Goal: Task Accomplishment & Management: Manage account settings

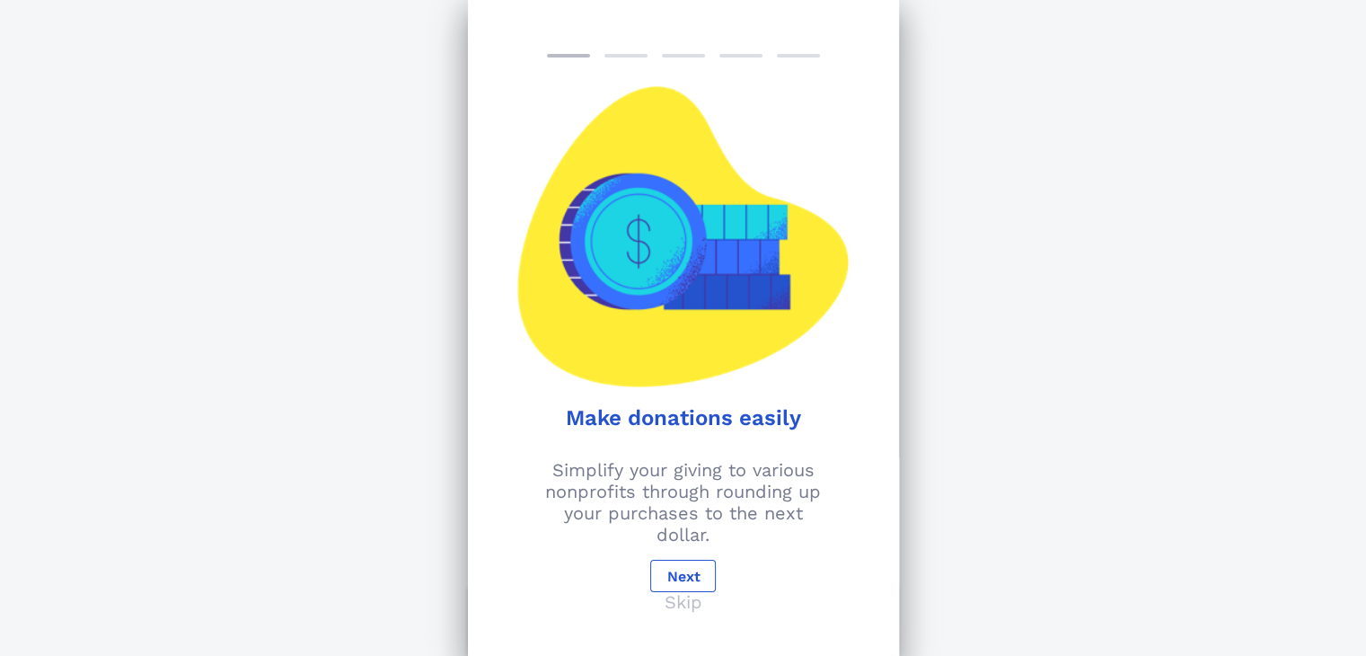
click at [693, 609] on p "Skip" at bounding box center [684, 602] width 38 height 22
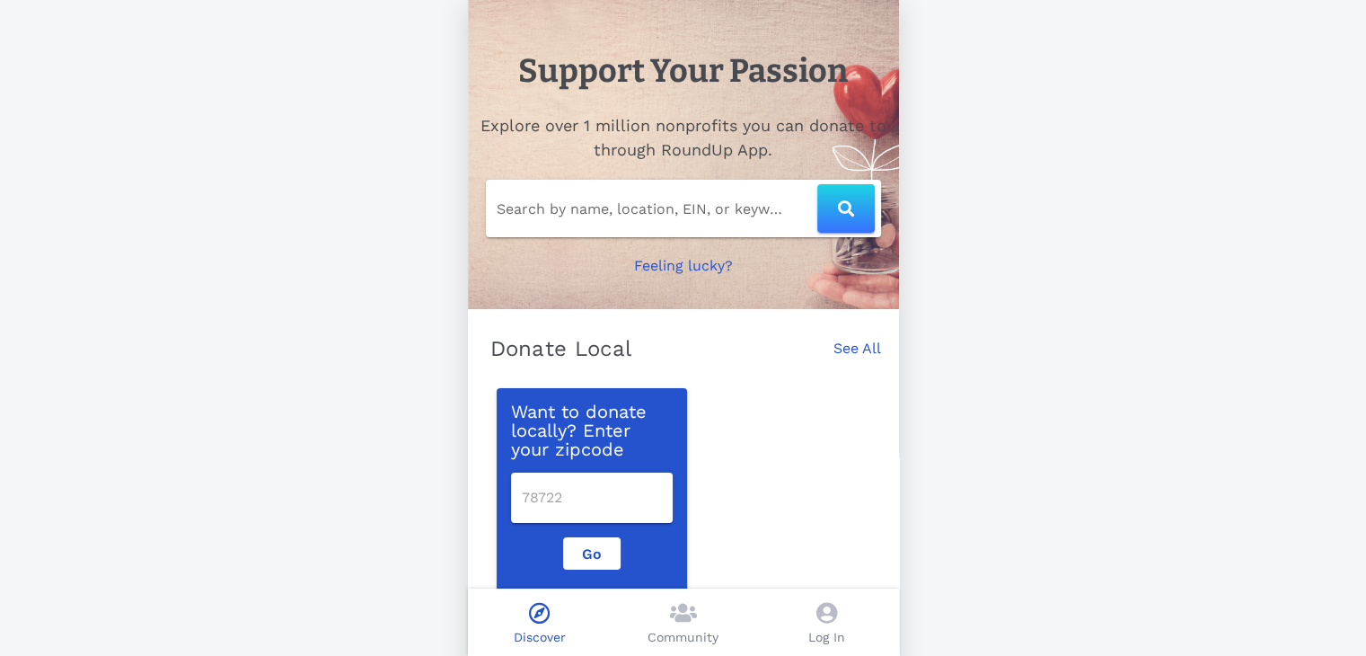
click at [569, 227] on div "Search by name, location, EIN, or keyword" at bounding box center [683, 208] width 395 height 57
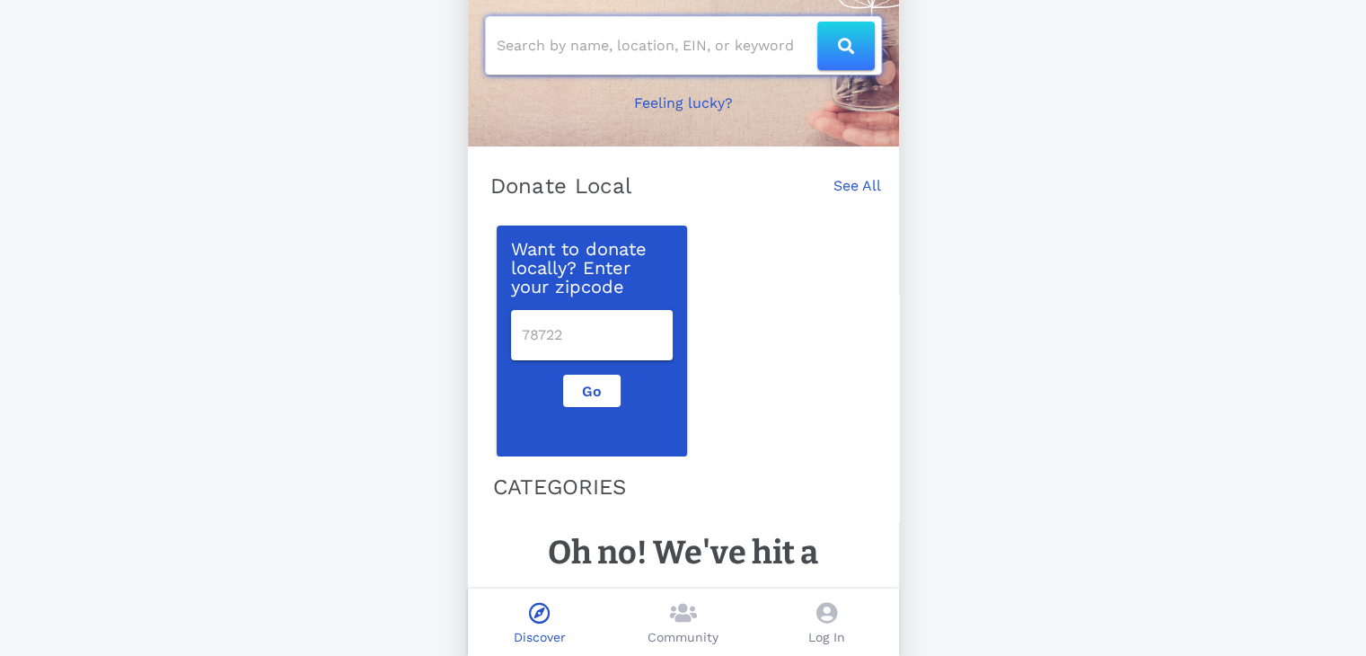
scroll to position [165, 0]
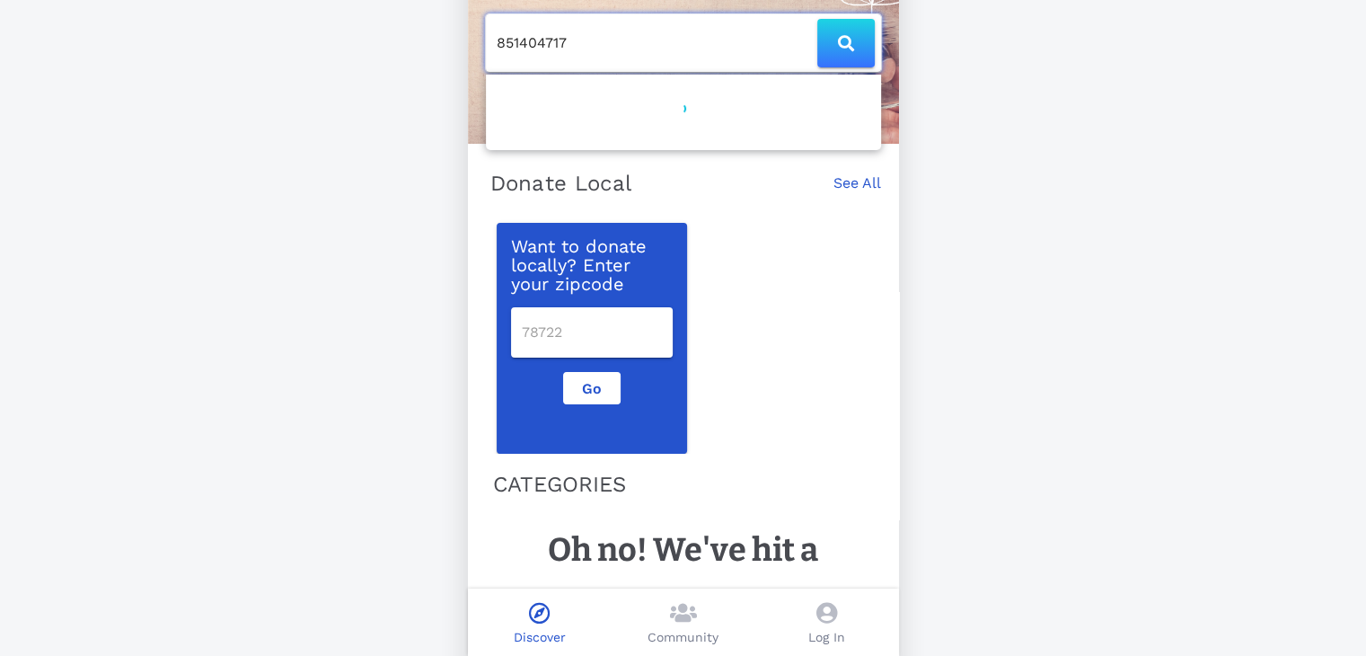
type input "851404717"
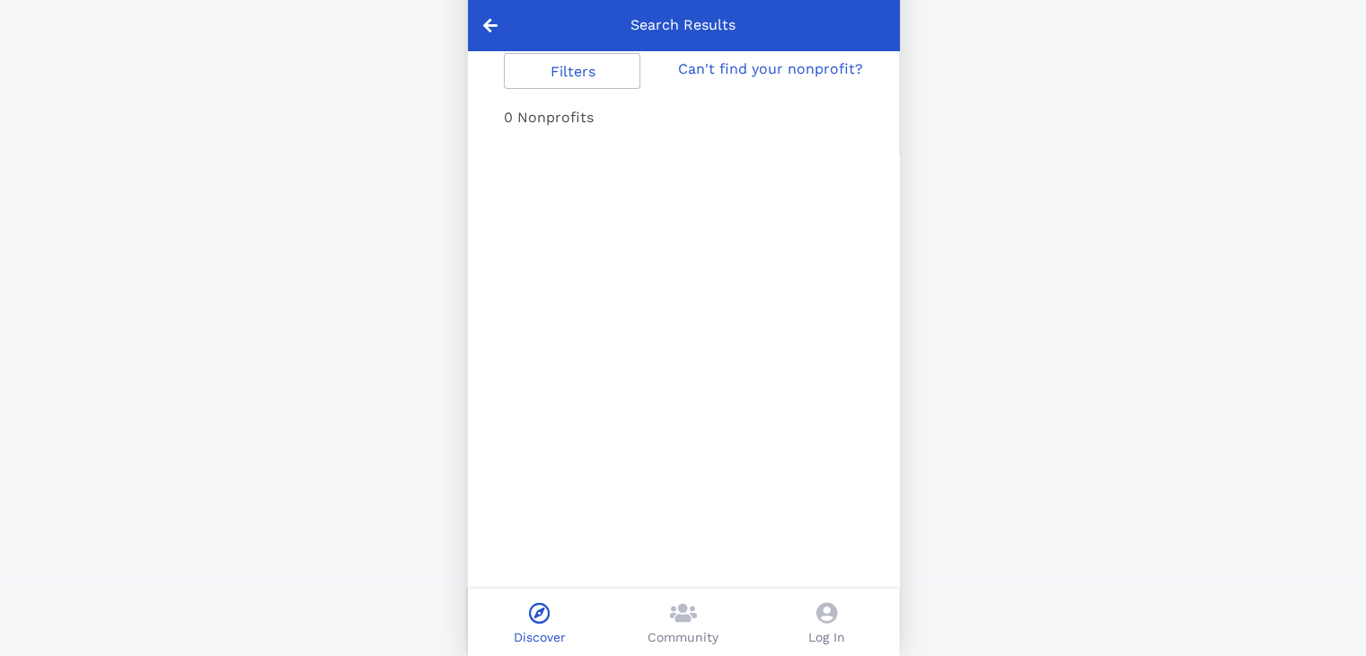
type input "851404717"
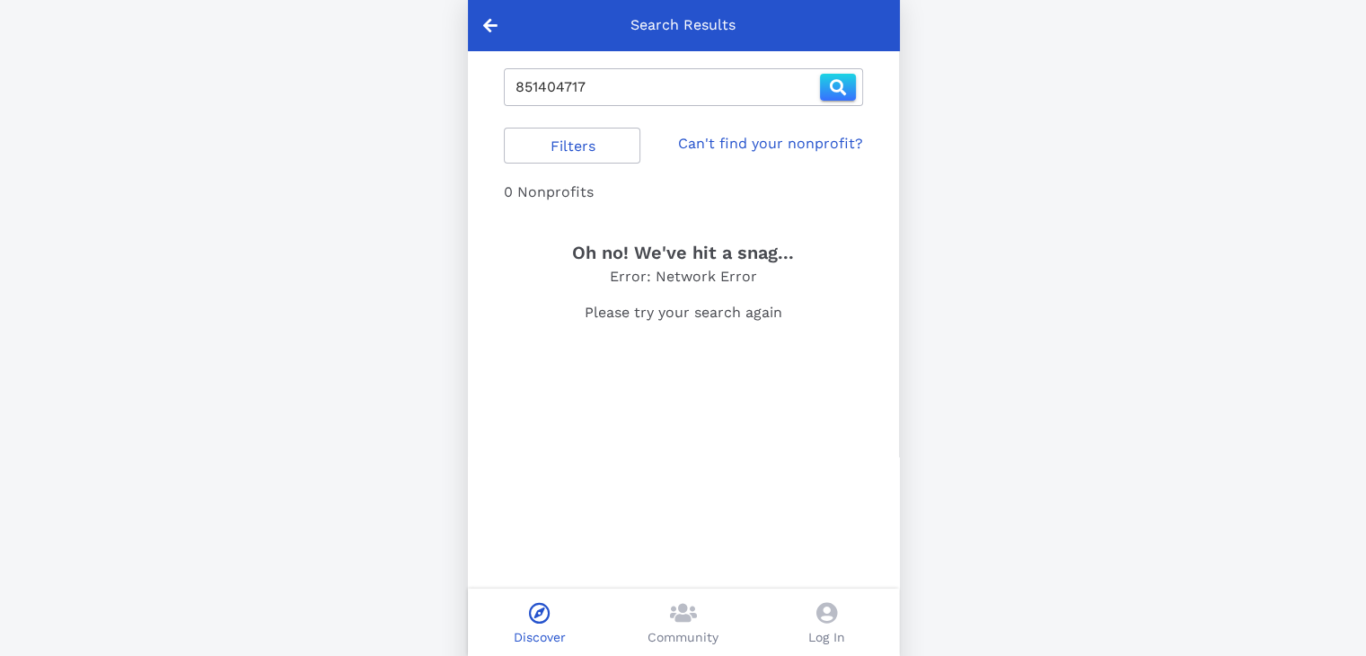
click at [490, 26] on icon at bounding box center [490, 25] width 14 height 16
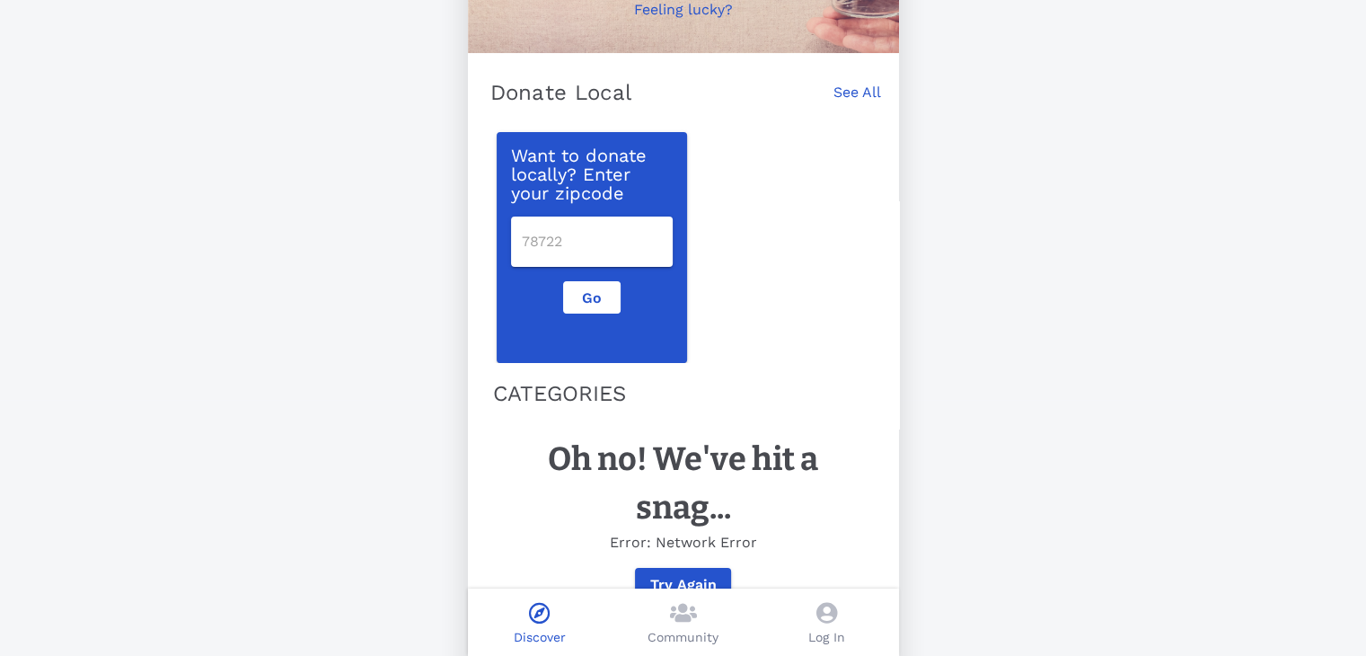
scroll to position [303, 0]
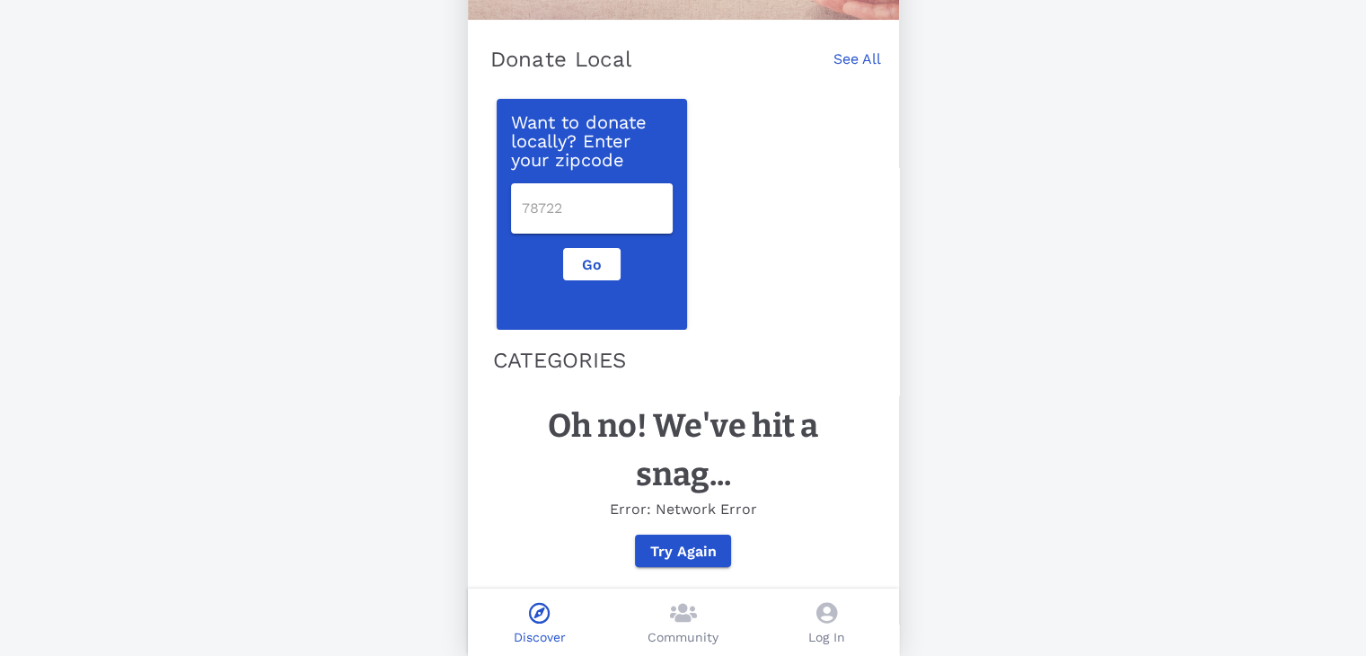
click at [823, 624] on span at bounding box center [826, 615] width 21 height 26
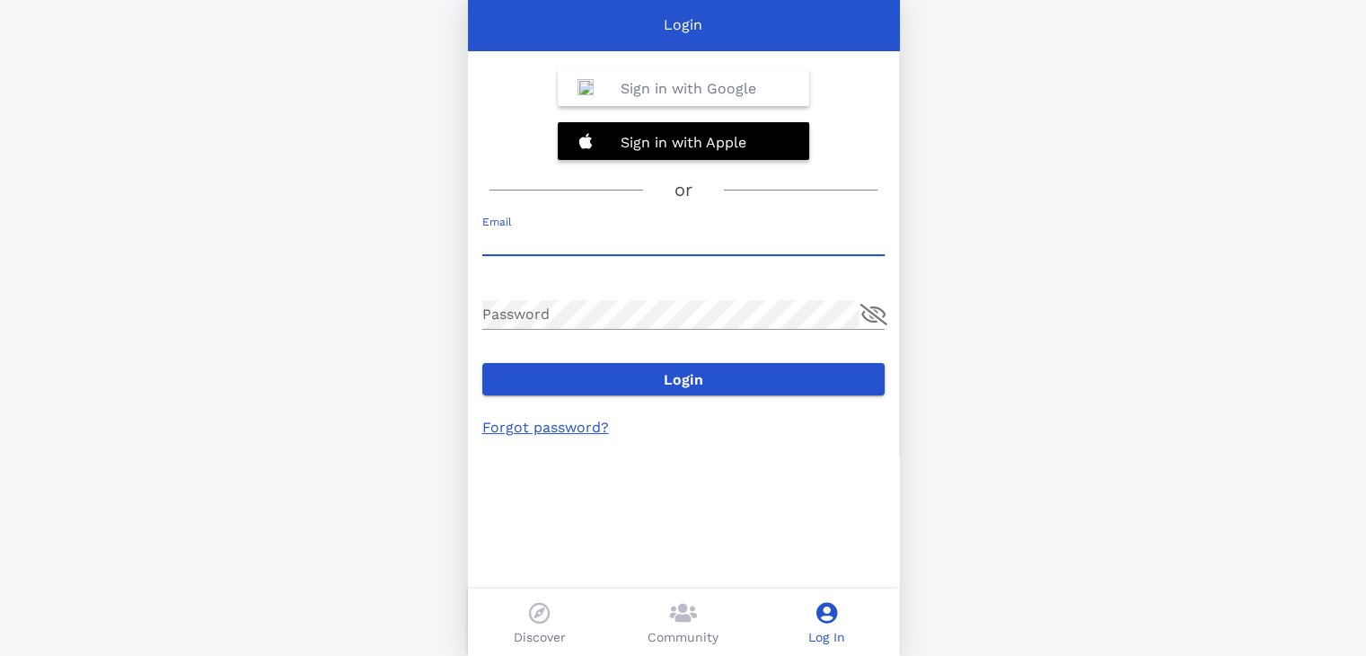
click at [557, 235] on input "Email" at bounding box center [683, 240] width 402 height 29
type input "[EMAIL_ADDRESS][DOMAIN_NAME]"
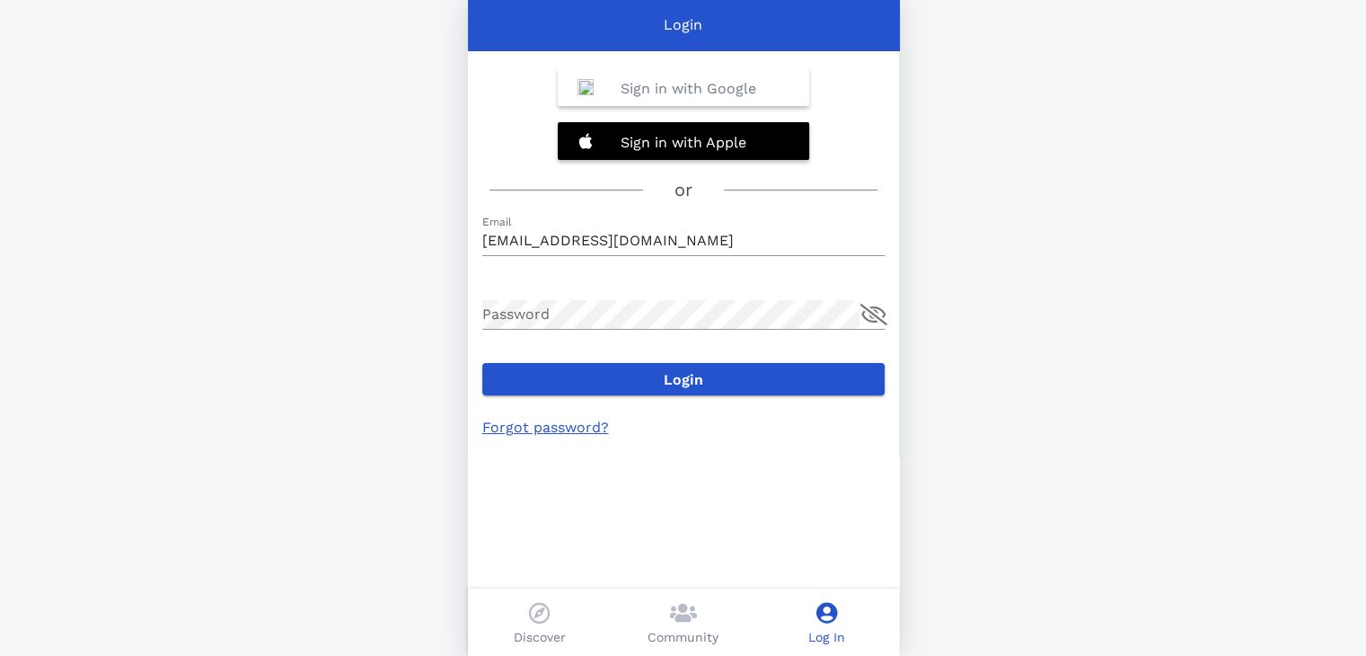
click at [564, 423] on link "Forgot password?" at bounding box center [545, 427] width 127 height 17
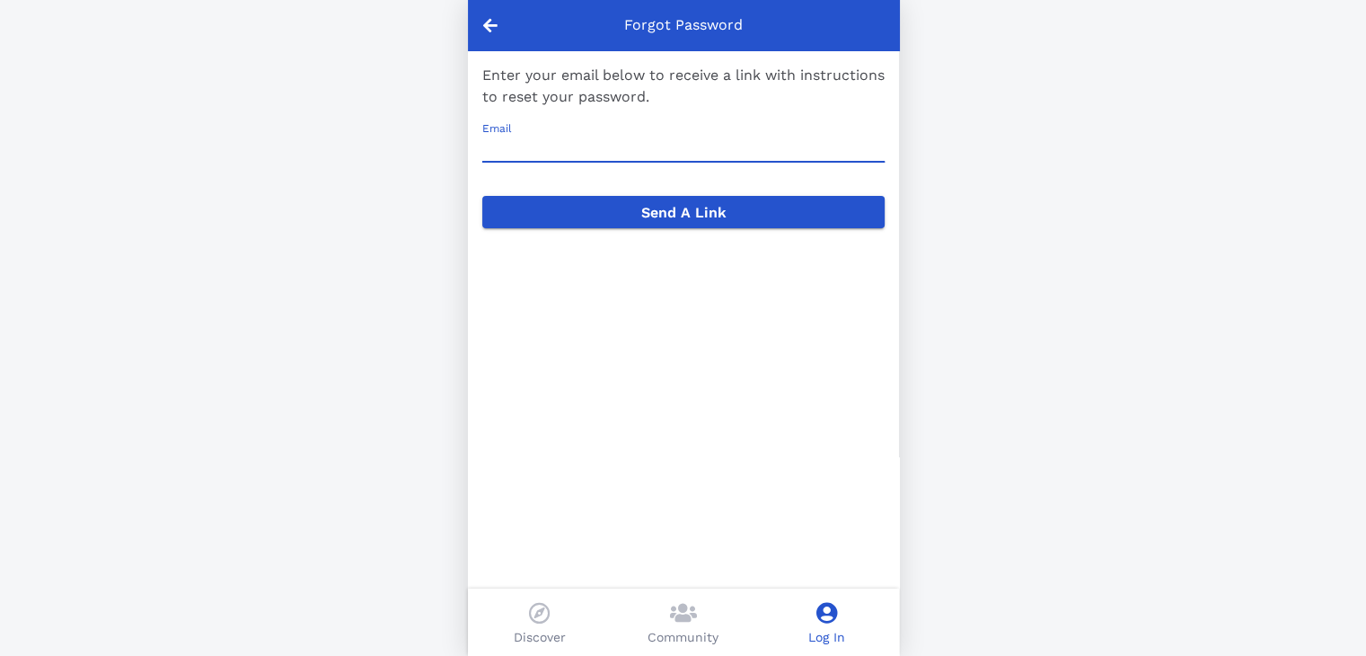
click at [545, 143] on input "Email" at bounding box center [683, 147] width 402 height 29
type input "[EMAIL_ADDRESS][DOMAIN_NAME]"
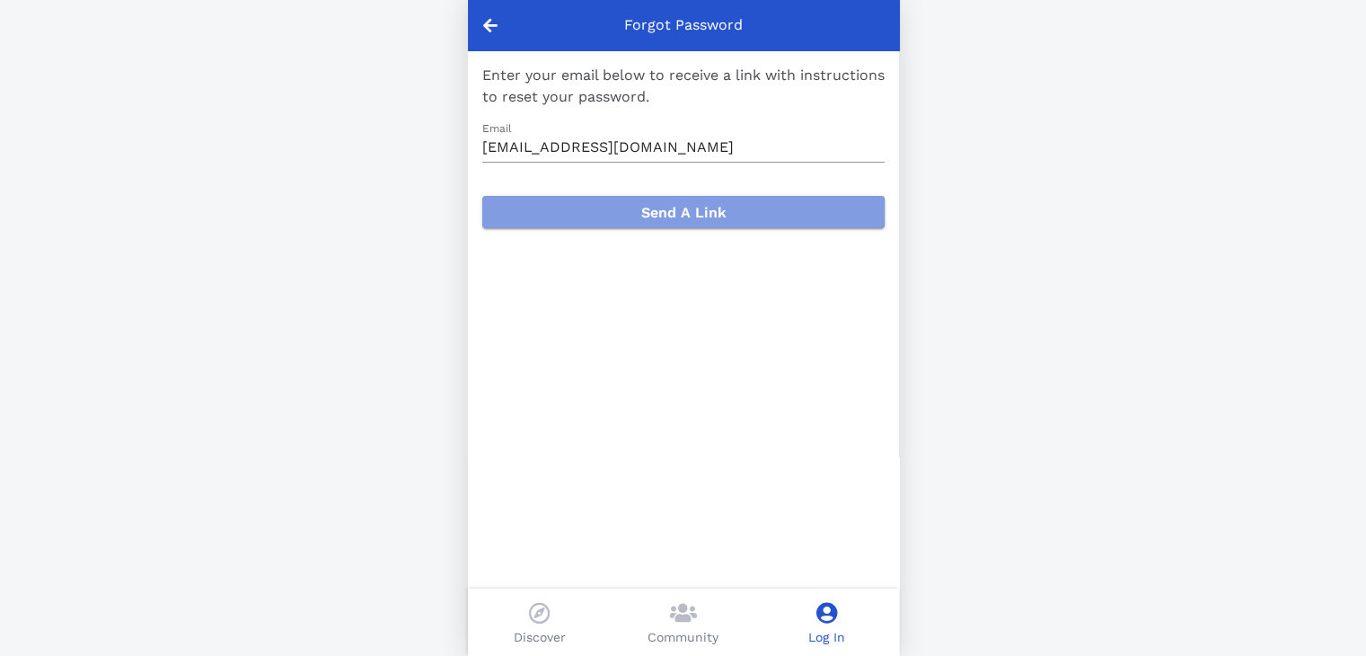
click at [697, 211] on span "Send A Link" at bounding box center [684, 212] width 374 height 17
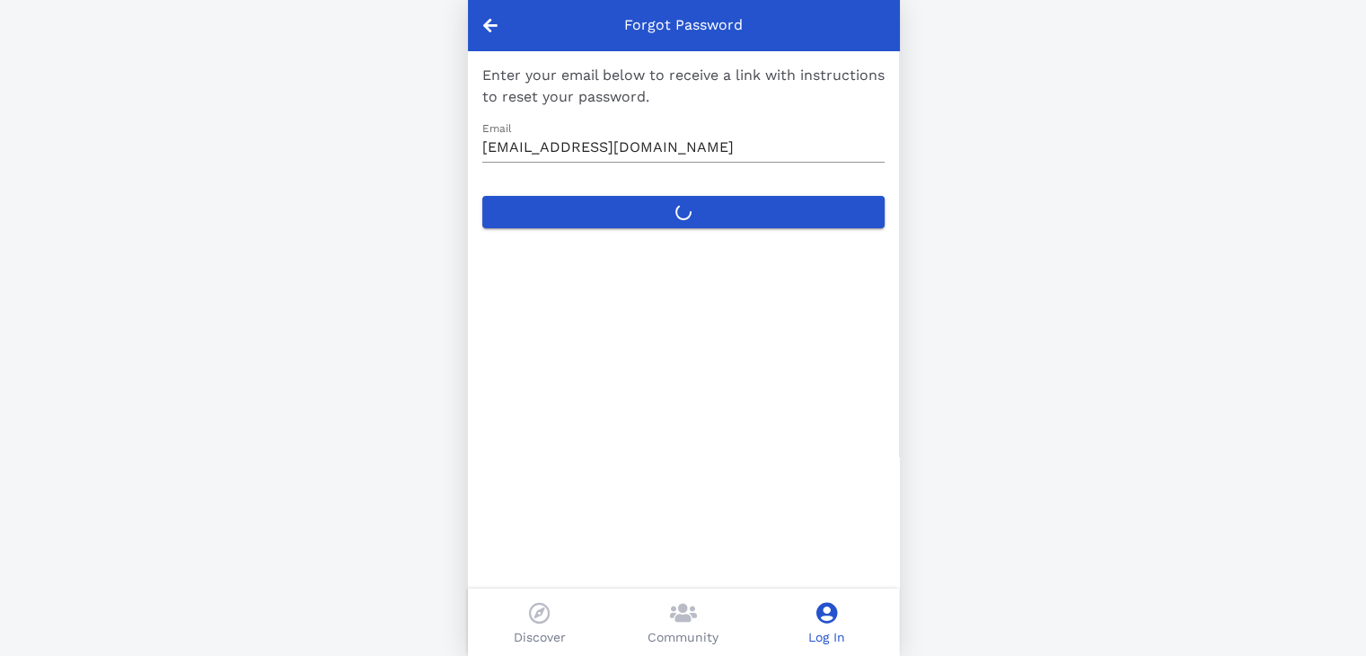
click at [496, 27] on icon at bounding box center [490, 25] width 14 height 16
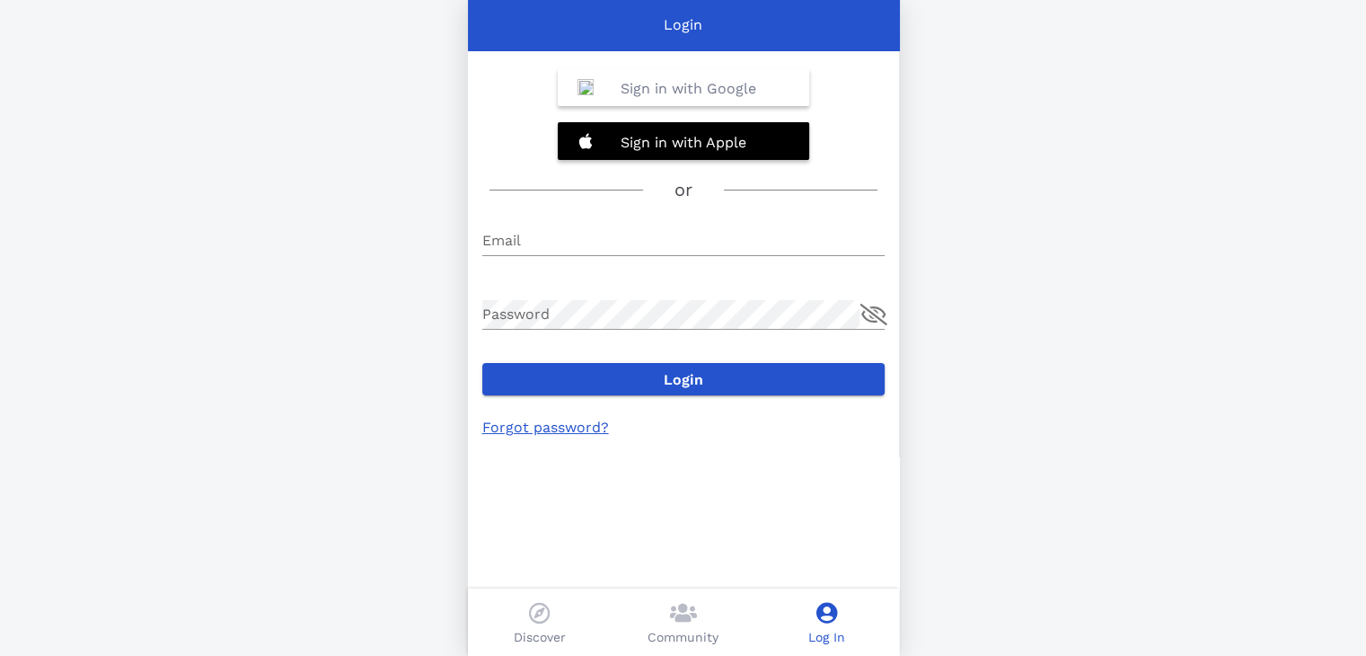
click at [747, 87] on b "Sign in with Google" at bounding box center [689, 88] width 136 height 17
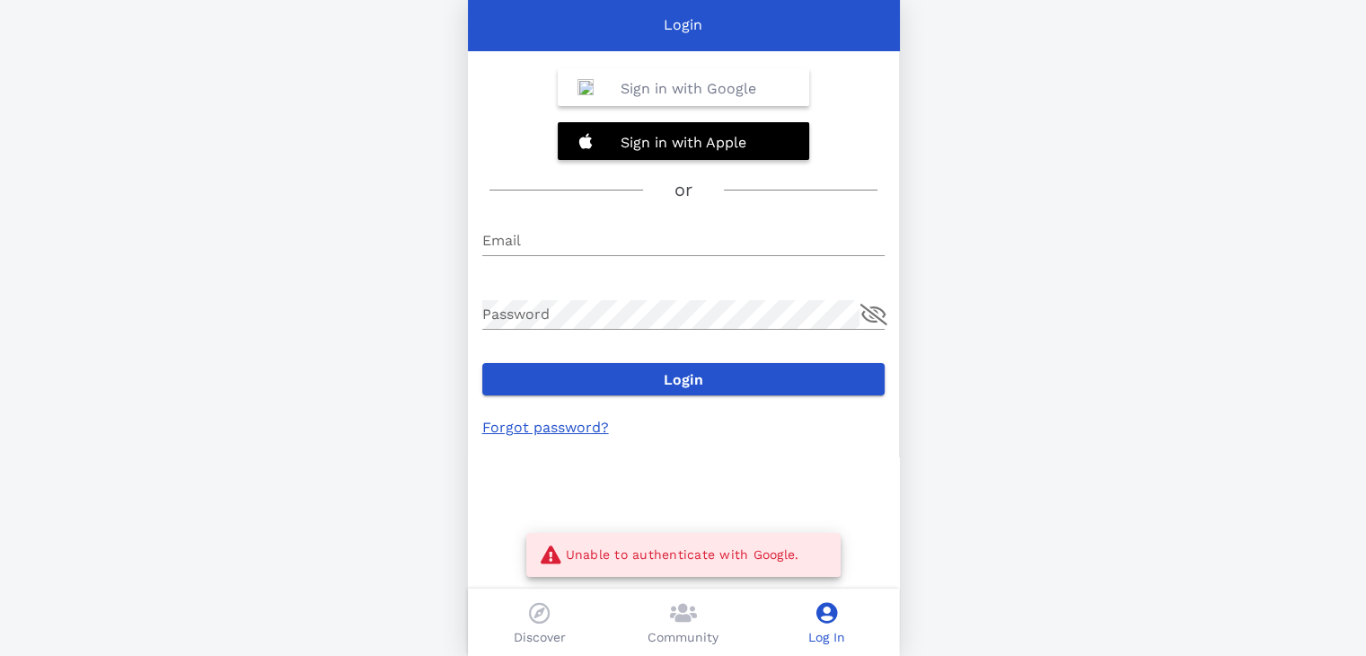
click at [668, 85] on b "Sign in with Google" at bounding box center [689, 88] width 136 height 17
click at [701, 87] on b "Sign in with Google" at bounding box center [689, 88] width 136 height 17
